Goal: Information Seeking & Learning: Learn about a topic

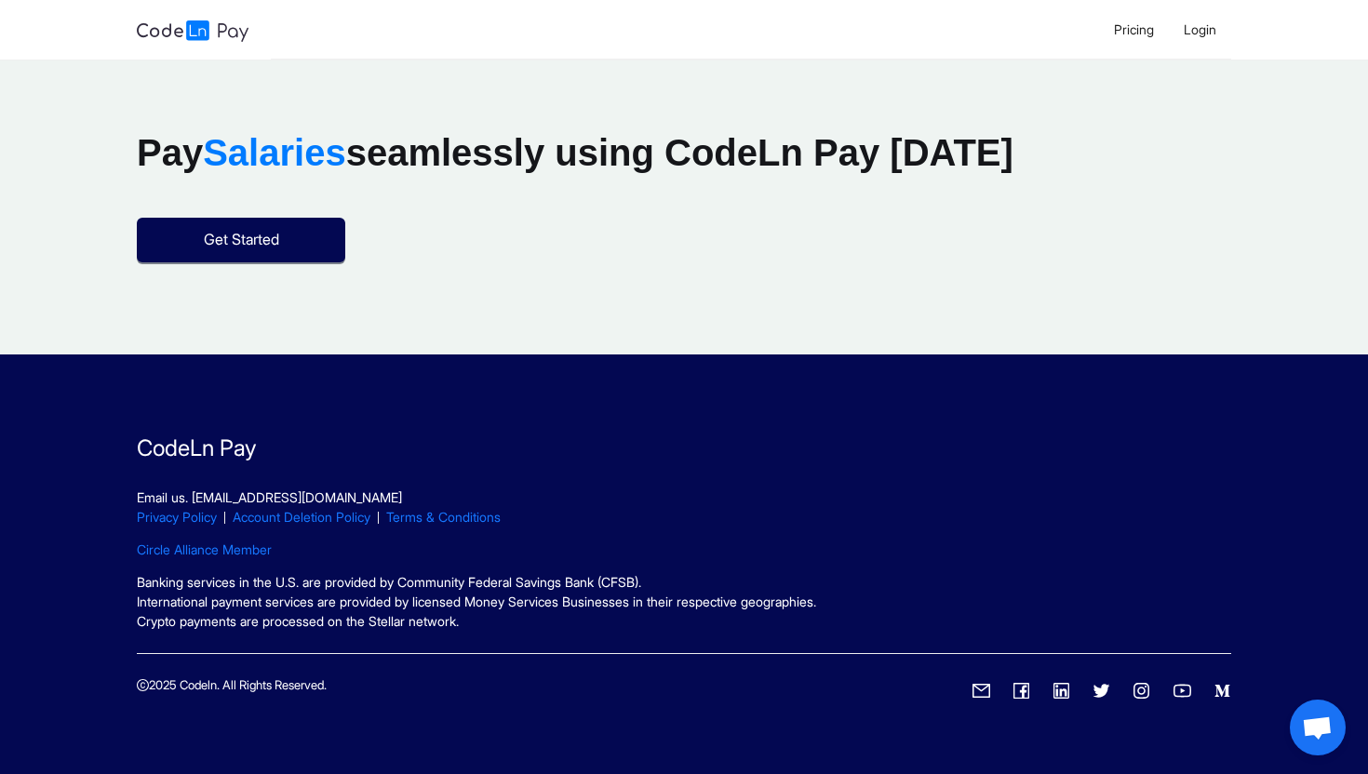
scroll to position [2566, 0]
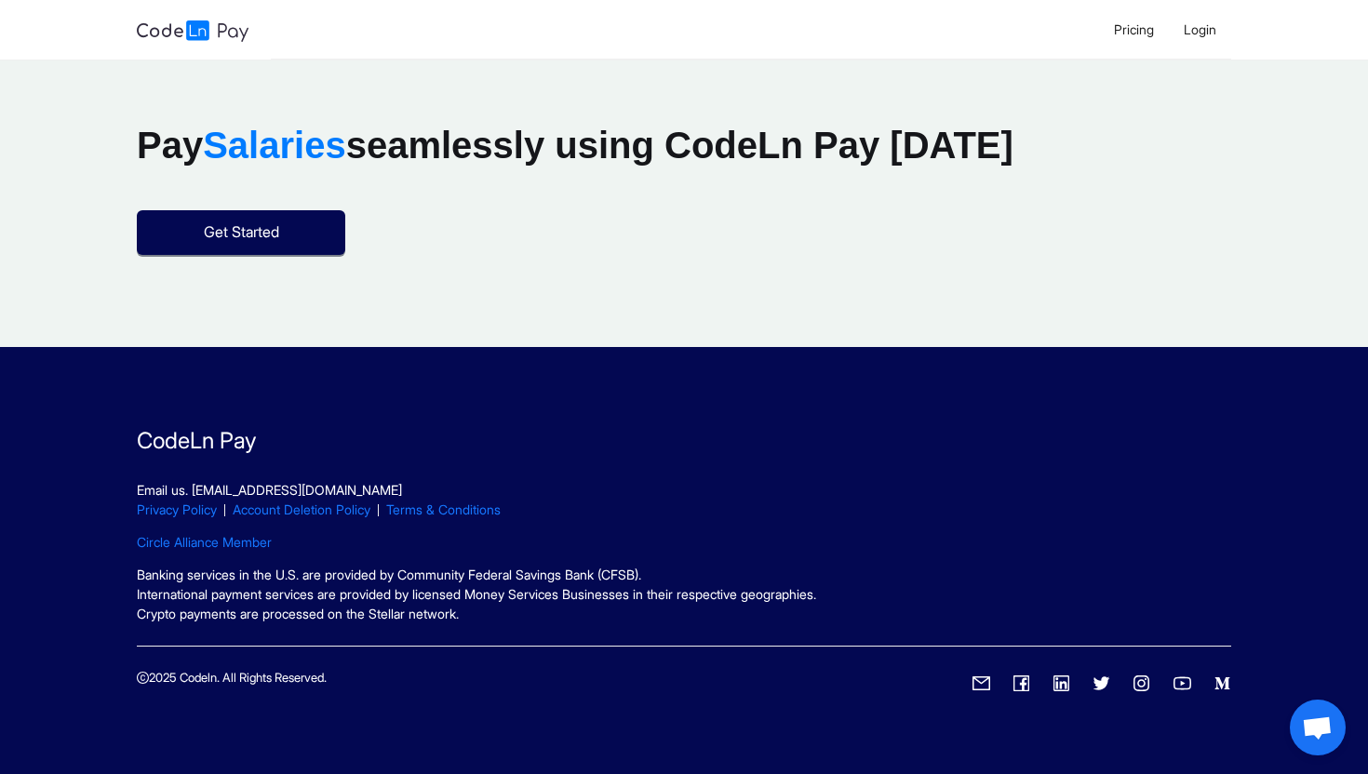
click at [843, 479] on section "CodeLn Pay Email us. [EMAIL_ADDRESS][DOMAIN_NAME] Privacy Policy Account Deleti…" at bounding box center [684, 562] width 1095 height 276
click at [927, 322] on section "Pay Salaries seamlessly using CodeLn Pay [DATE] Get Started" at bounding box center [684, 211] width 1368 height 271
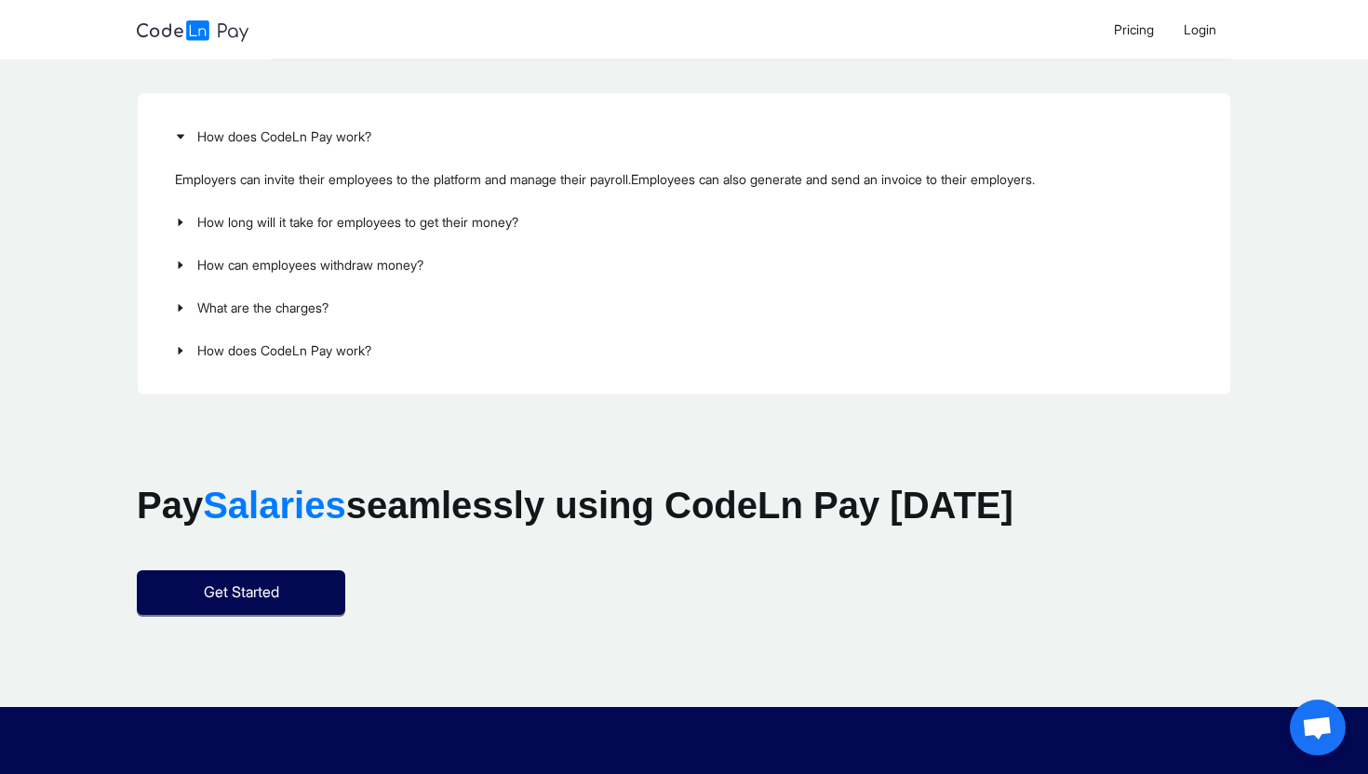
scroll to position [2215, 0]
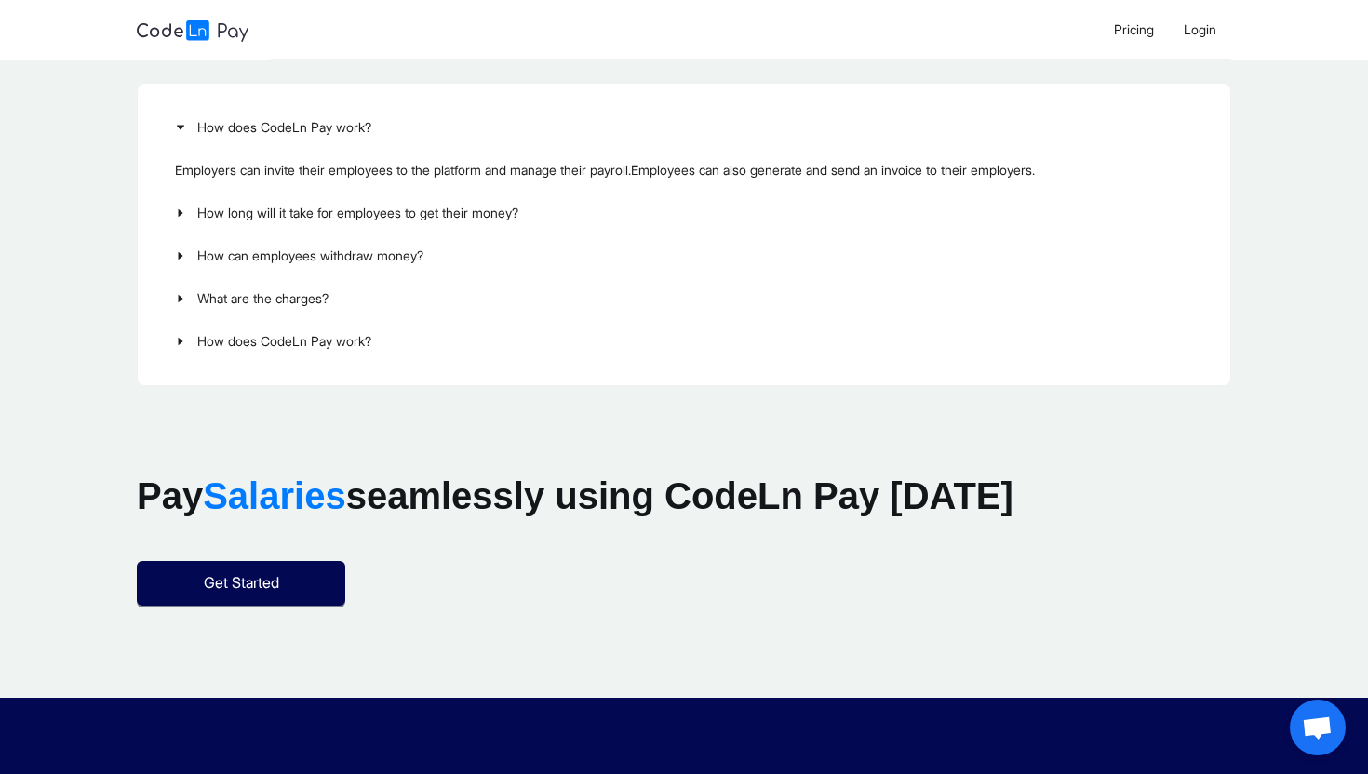
click at [379, 293] on span "What are the charges?" at bounding box center [695, 299] width 996 height 20
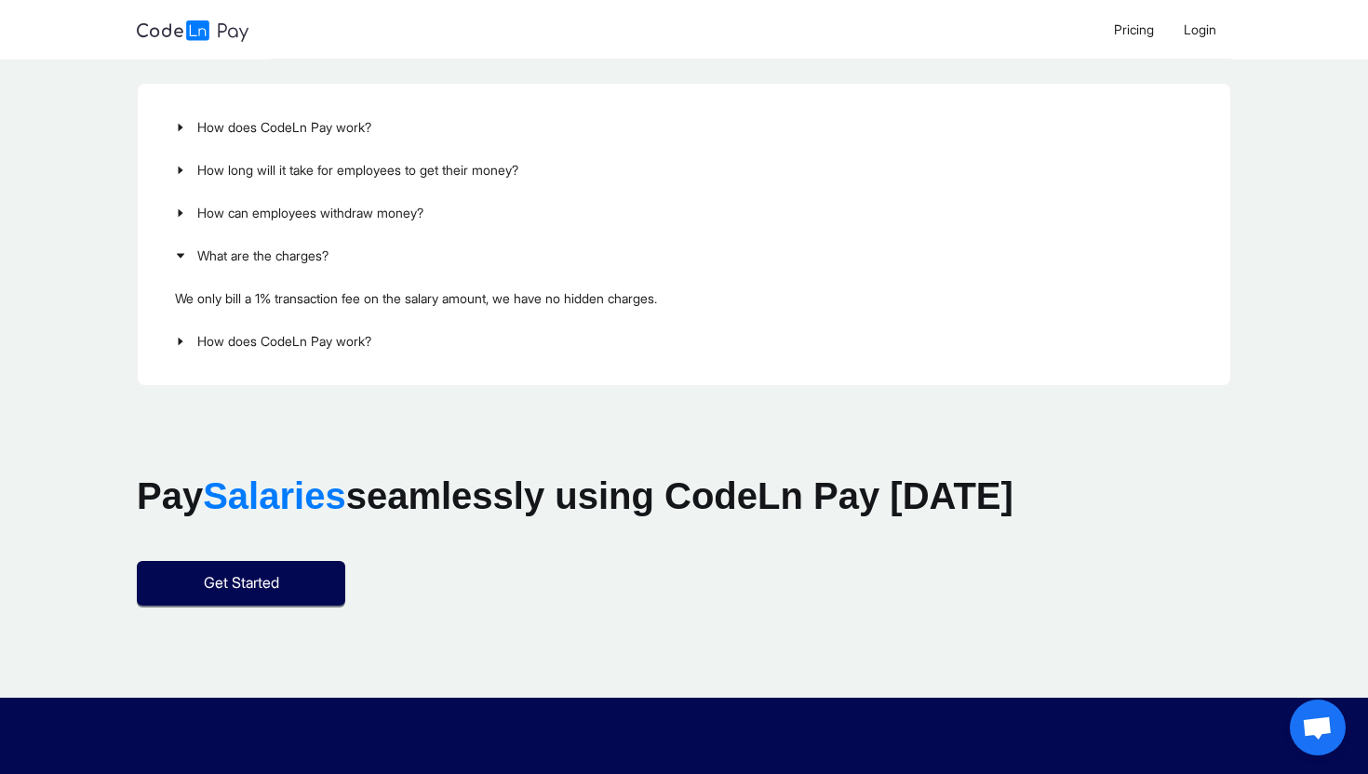
click at [367, 337] on span "How does CodeLn Pay work?" at bounding box center [695, 341] width 996 height 20
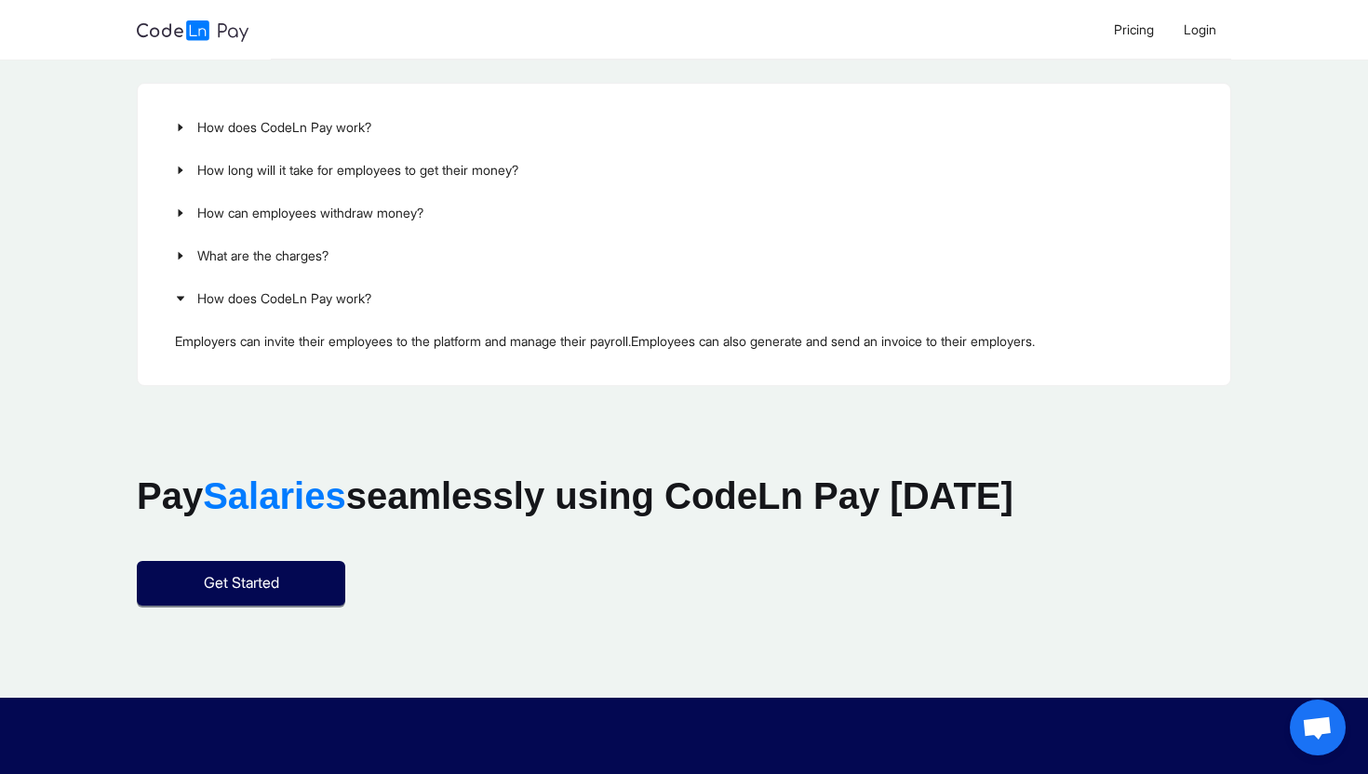
click at [394, 218] on span "How can employees withdraw money?" at bounding box center [695, 213] width 996 height 20
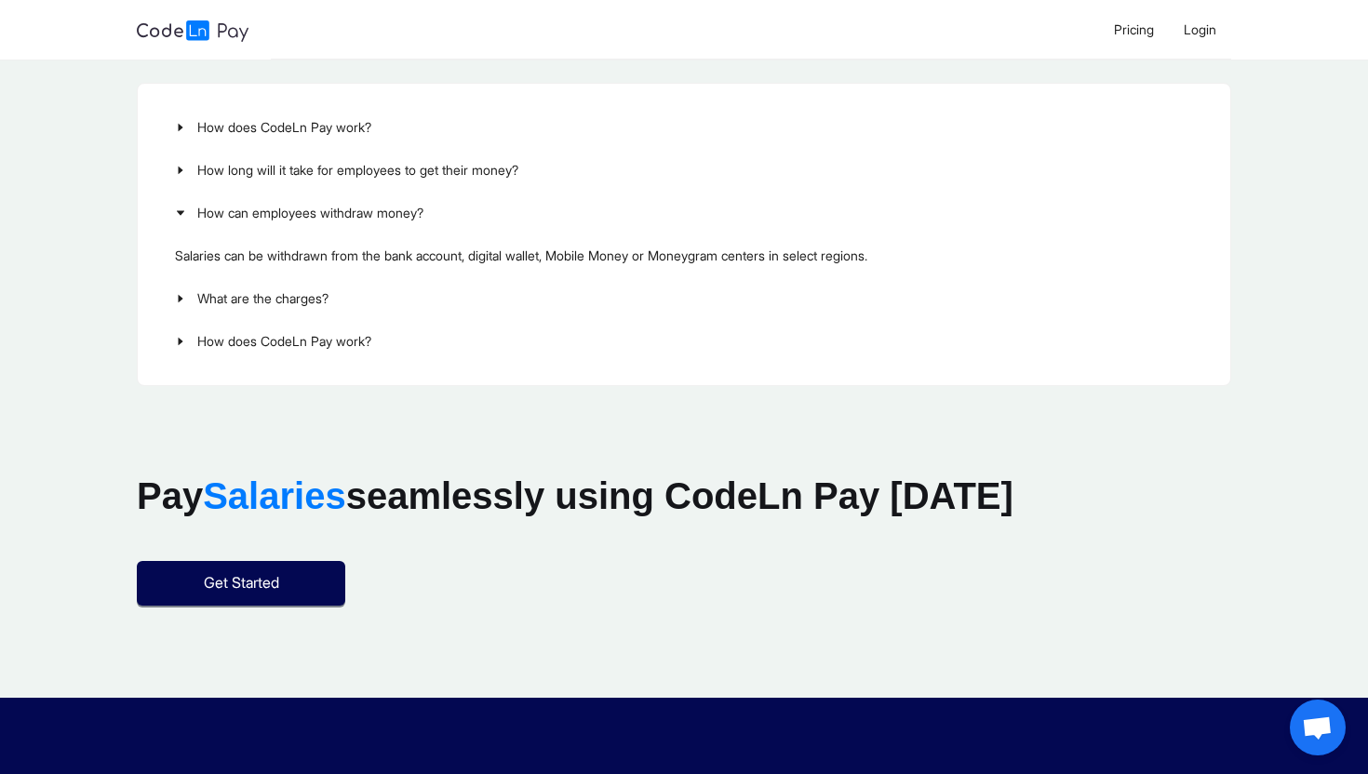
click at [422, 158] on div "How long will it take for employees to get their money?" at bounding box center [684, 170] width 1048 height 43
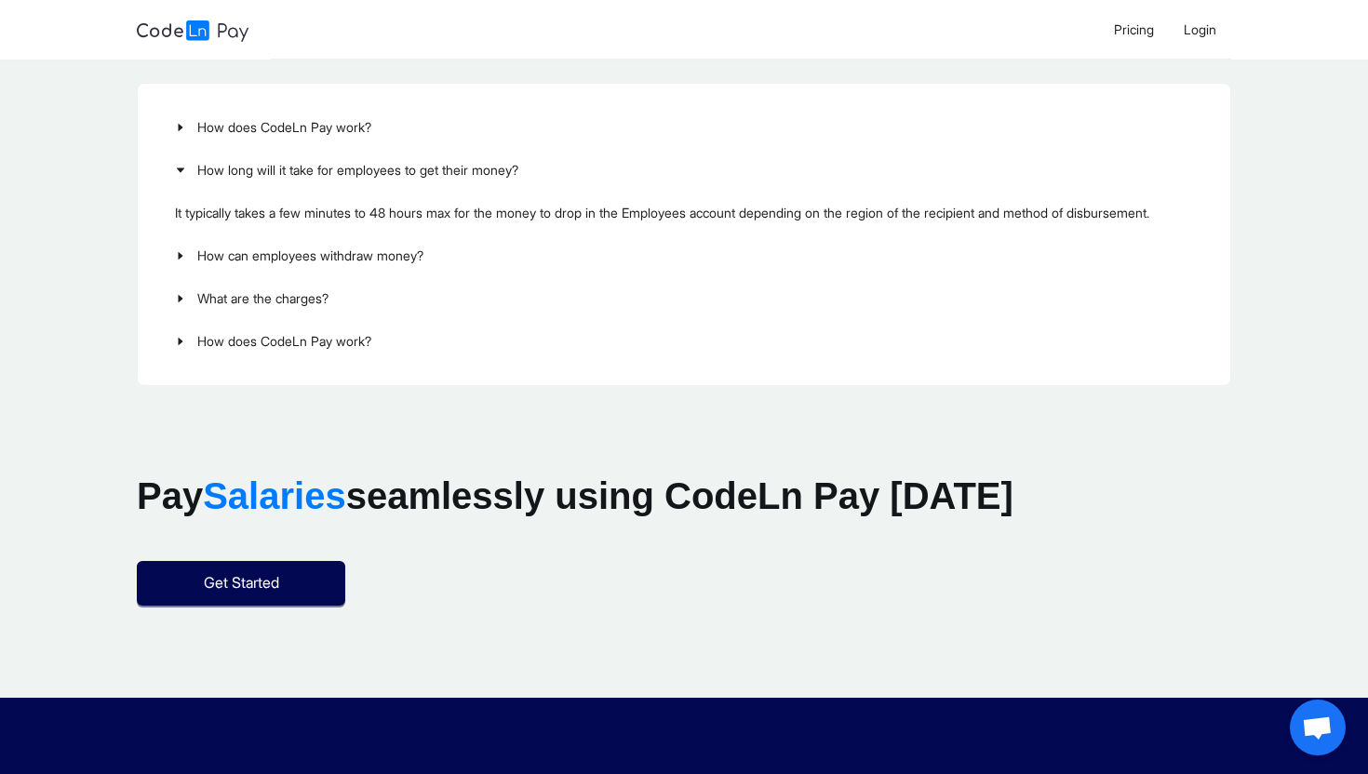
click at [397, 128] on span "How does CodeLn Pay work?" at bounding box center [695, 127] width 996 height 20
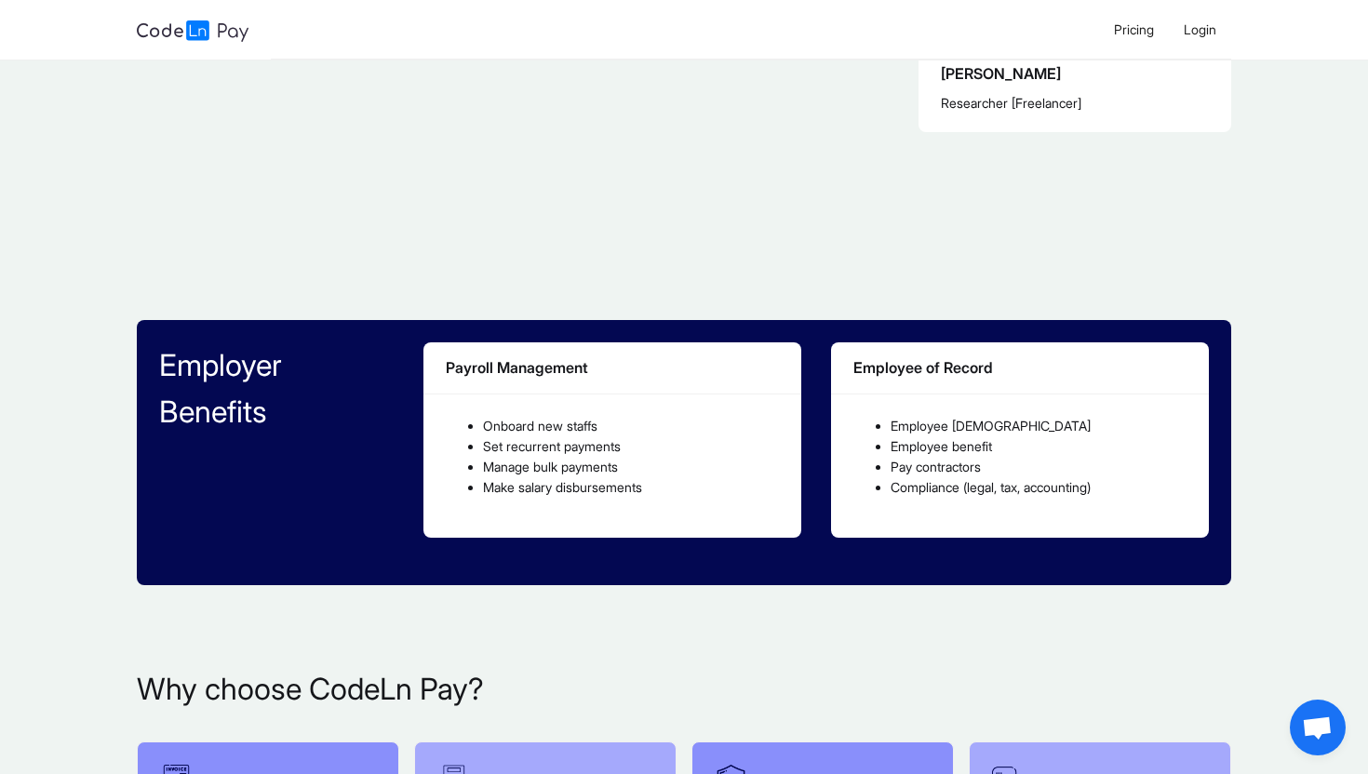
scroll to position [0, 0]
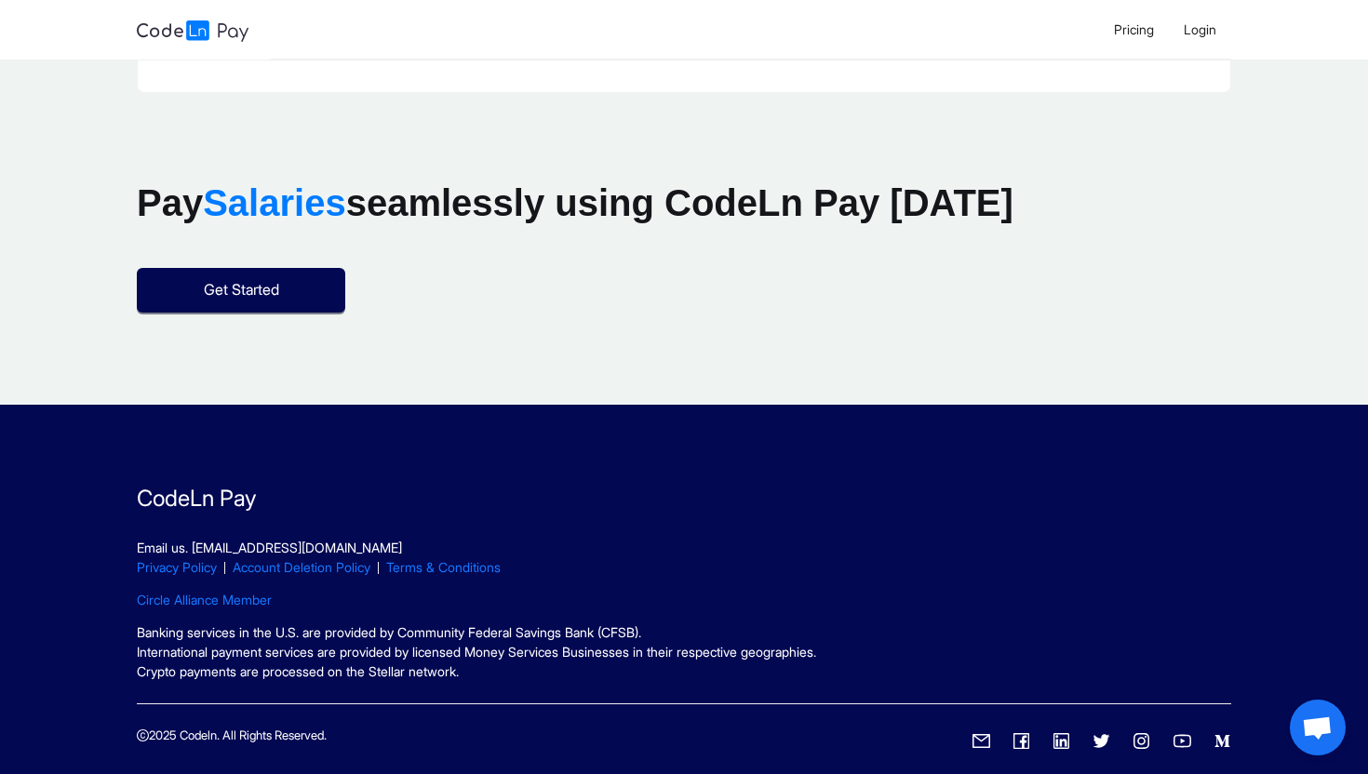
scroll to position [2566, 0]
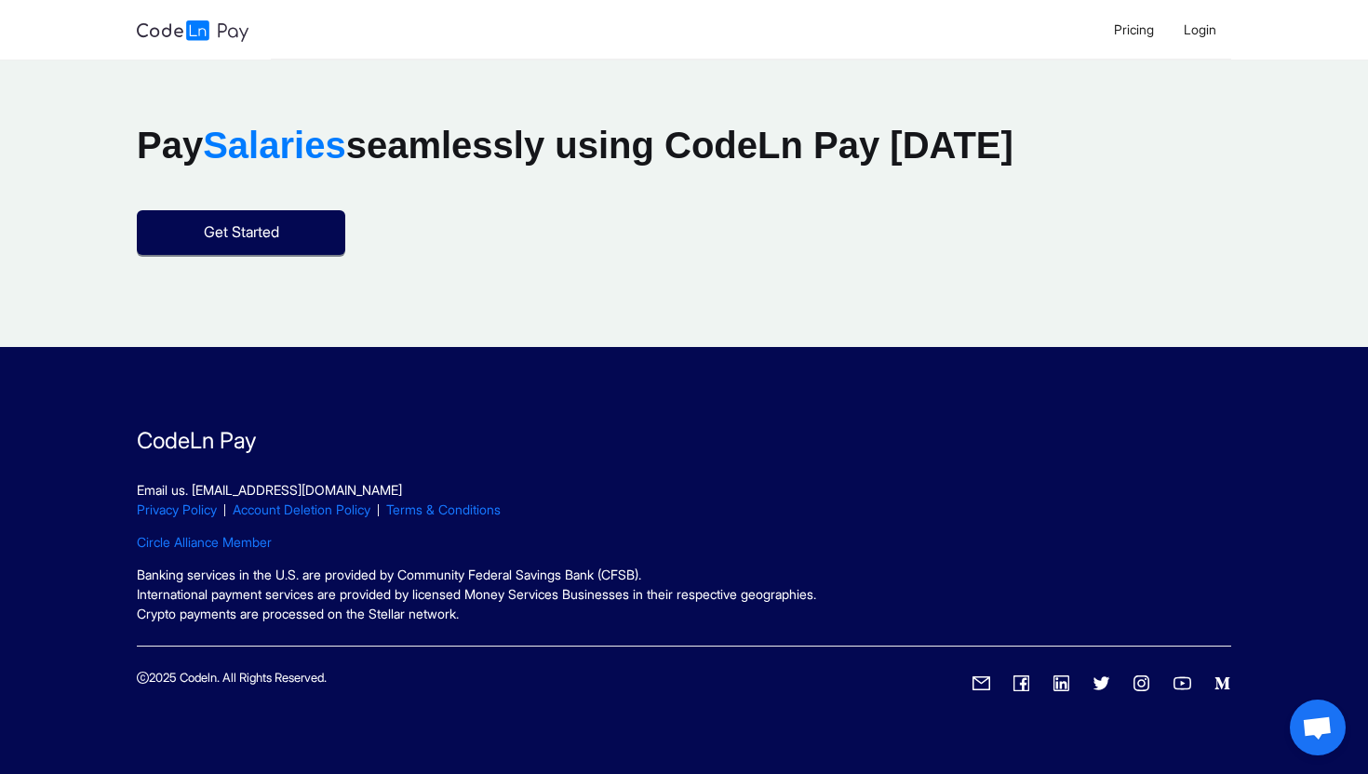
click at [1041, 432] on p "CodeLn Pay" at bounding box center [684, 441] width 1095 height 34
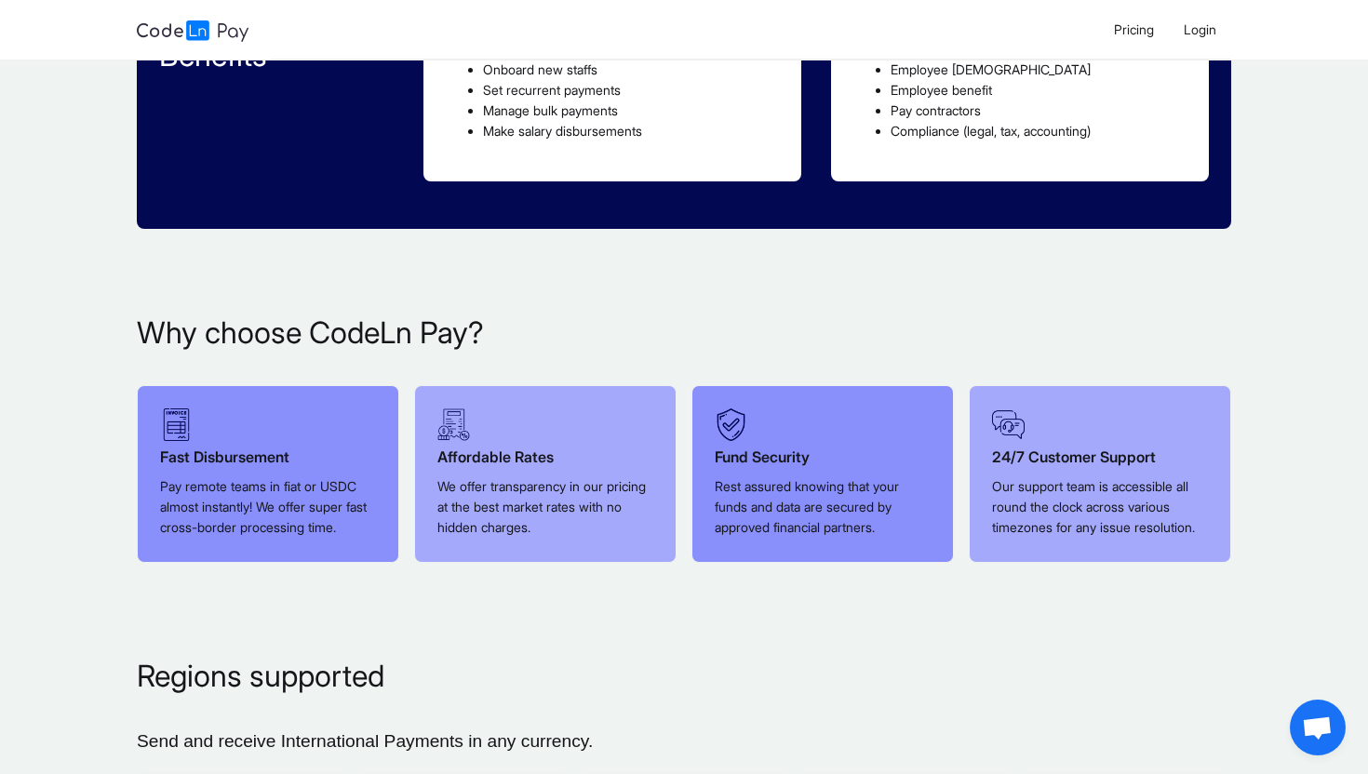
scroll to position [796, 0]
